Goal: Task Accomplishment & Management: Manage account settings

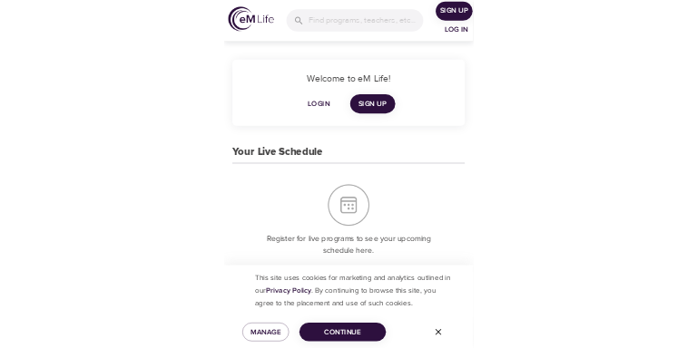
scroll to position [446, 0]
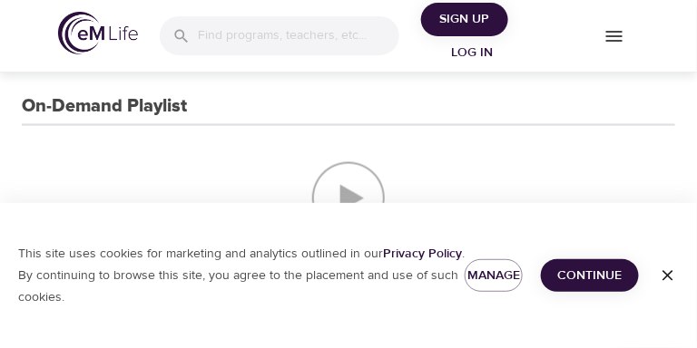
click at [435, 274] on icon "button" at bounding box center [668, 276] width 18 height 18
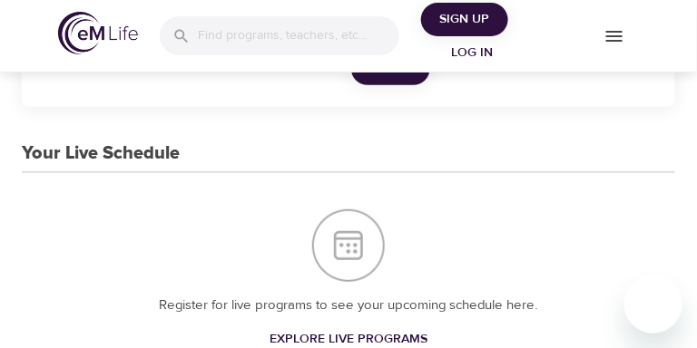
scroll to position [103, 0]
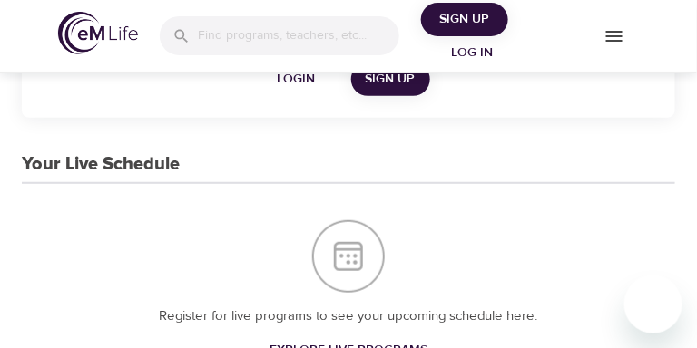
click at [435, 34] on icon "menu" at bounding box center [614, 36] width 16 height 11
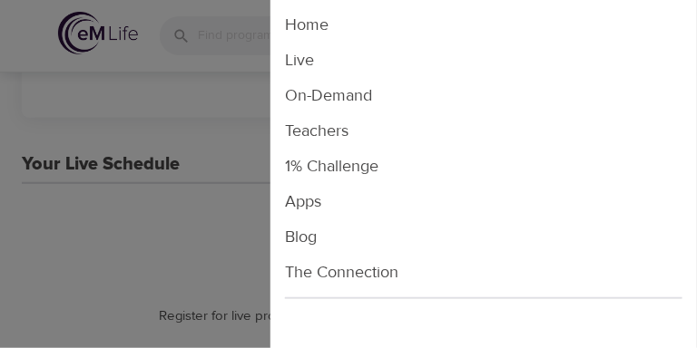
click at [315, 62] on li "Live" at bounding box center [483, 60] width 426 height 35
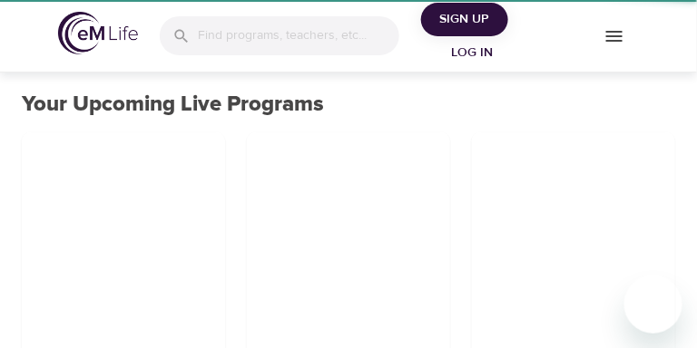
click at [298, 60] on div at bounding box center [348, 174] width 697 height 348
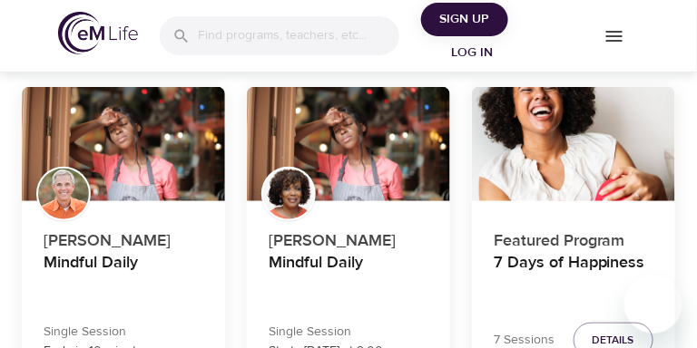
scroll to position [157, 0]
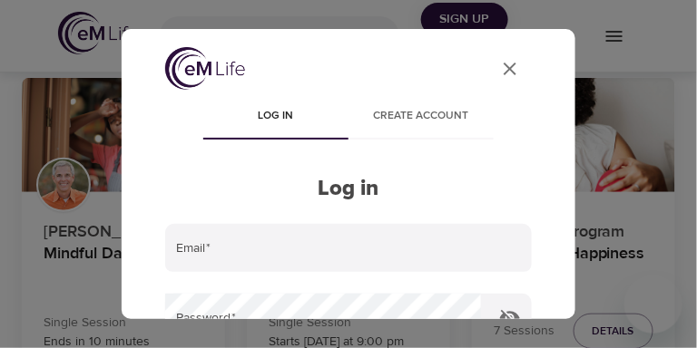
click at [338, 248] on input "email" at bounding box center [348, 248] width 367 height 49
type input "[EMAIL_ADDRESS][DOMAIN_NAME]"
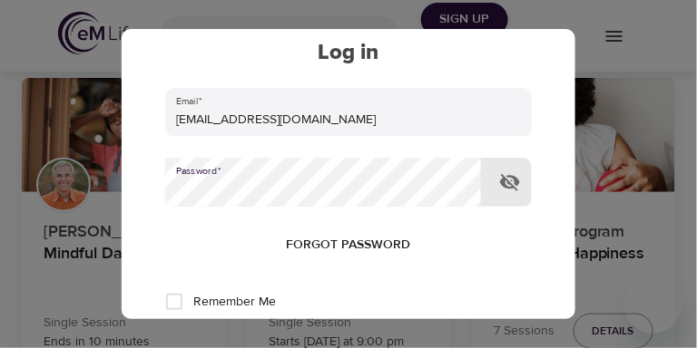
scroll to position [162, 0]
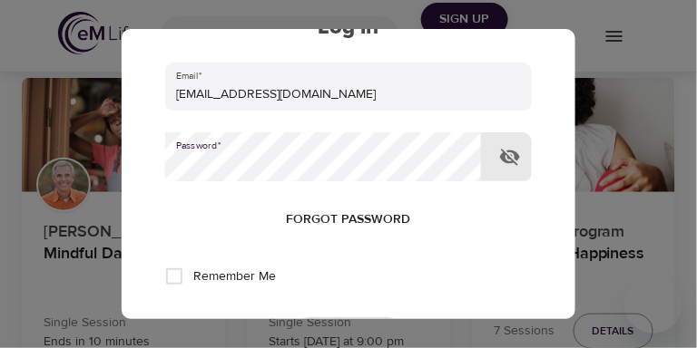
click at [435, 59] on div "User Profile Log in Create account Log in Email   * [EMAIL_ADDRESS][DOMAIN_NAME…" at bounding box center [348, 174] width 697 height 348
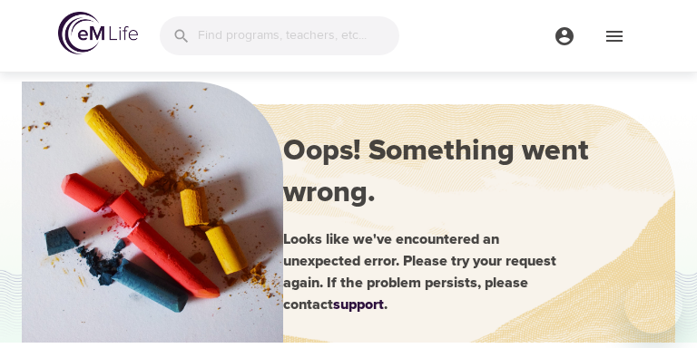
scroll to position [157, 0]
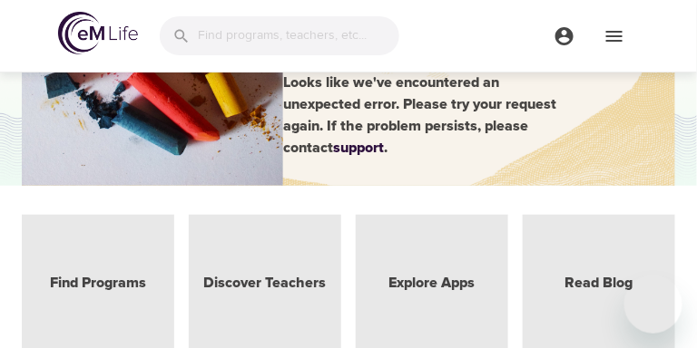
click at [567, 32] on icon "menu" at bounding box center [564, 36] width 18 height 18
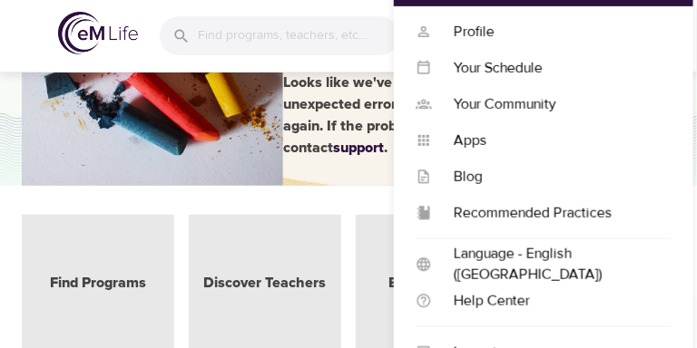
scroll to position [162, 0]
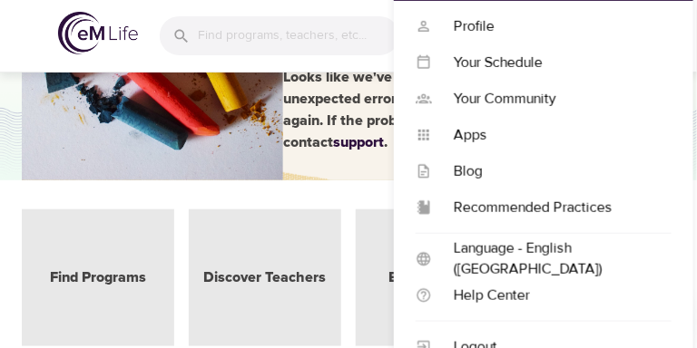
click at [488, 348] on div "Logout" at bounding box center [552, 348] width 240 height 21
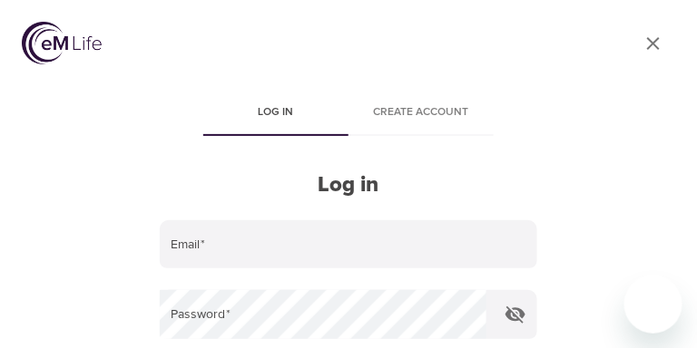
click at [654, 44] on icon "close" at bounding box center [653, 43] width 13 height 13
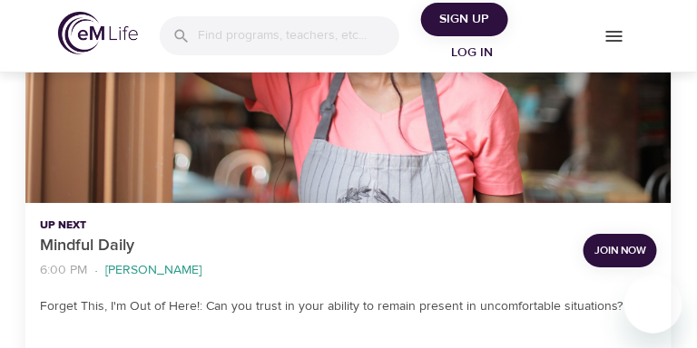
scroll to position [2423, 0]
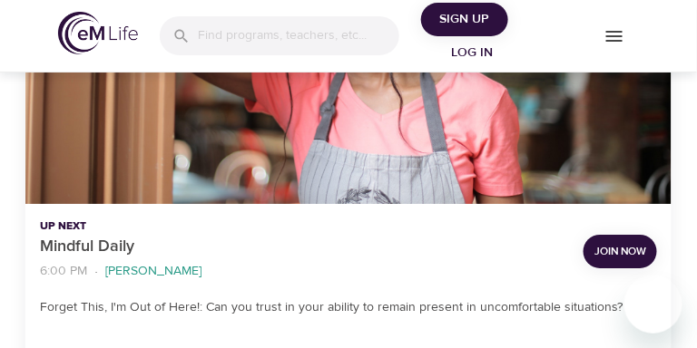
click at [613, 261] on span "Join Now" at bounding box center [620, 251] width 52 height 19
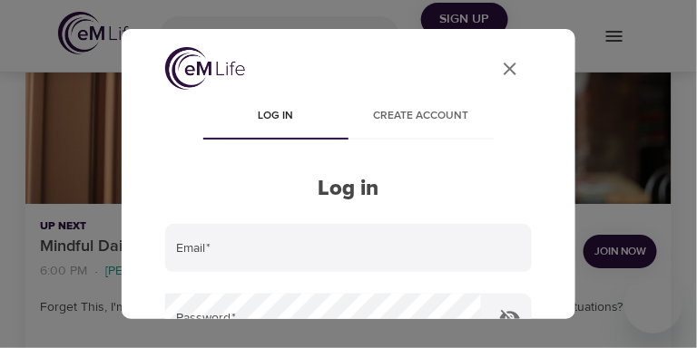
click at [476, 250] on input "email" at bounding box center [348, 248] width 367 height 49
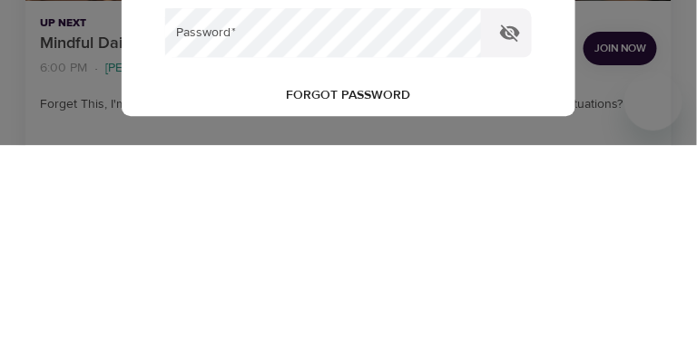
scroll to position [22, 0]
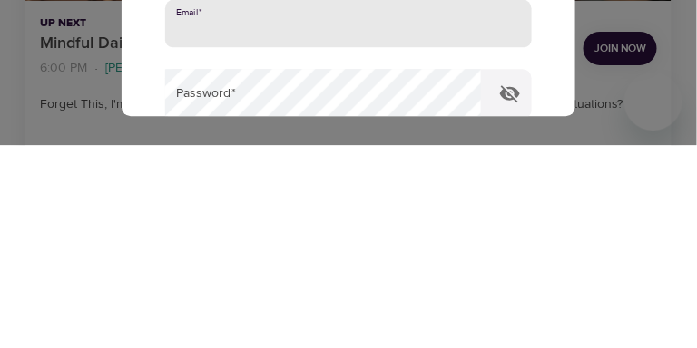
type input "[EMAIL_ADDRESS][DOMAIN_NAME]"
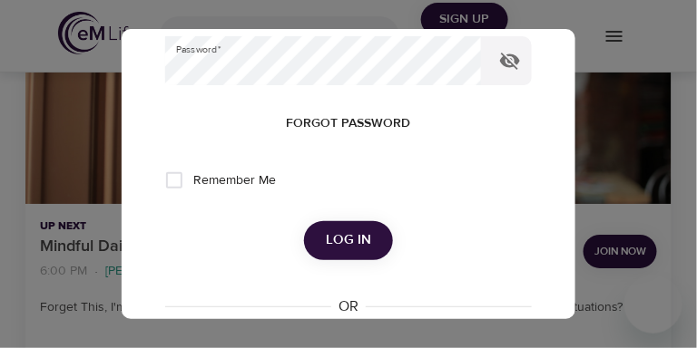
scroll to position [283, 0]
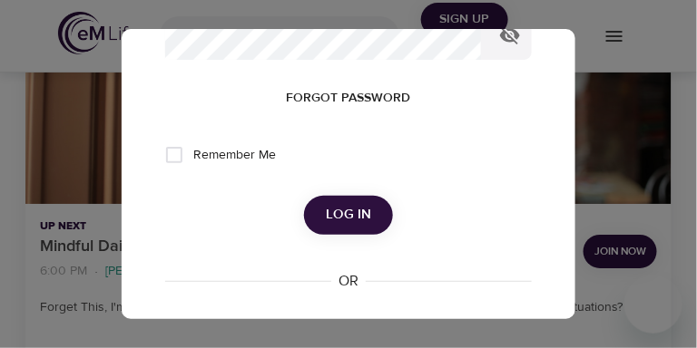
click at [346, 211] on span "Log in" at bounding box center [348, 215] width 45 height 24
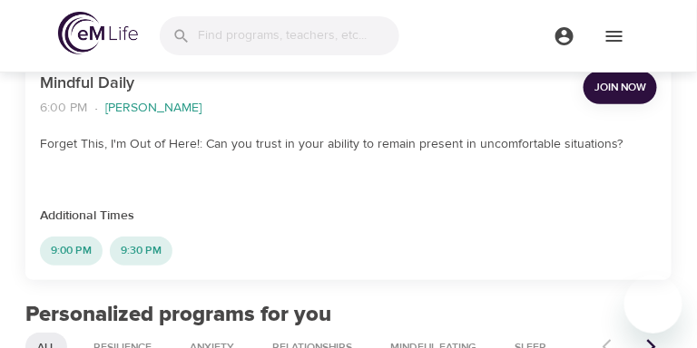
scroll to position [2631, 0]
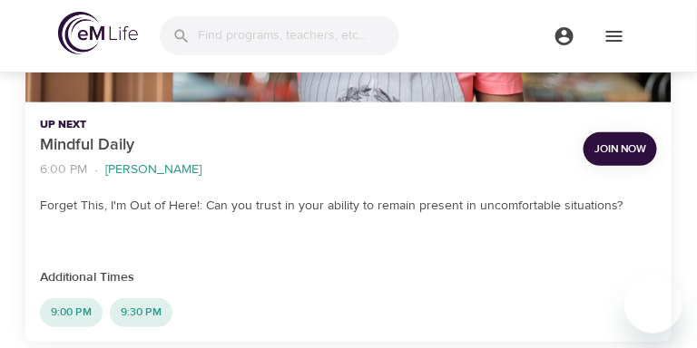
click at [616, 154] on span "Join Now" at bounding box center [620, 149] width 52 height 19
